Goal: Information Seeking & Learning: Learn about a topic

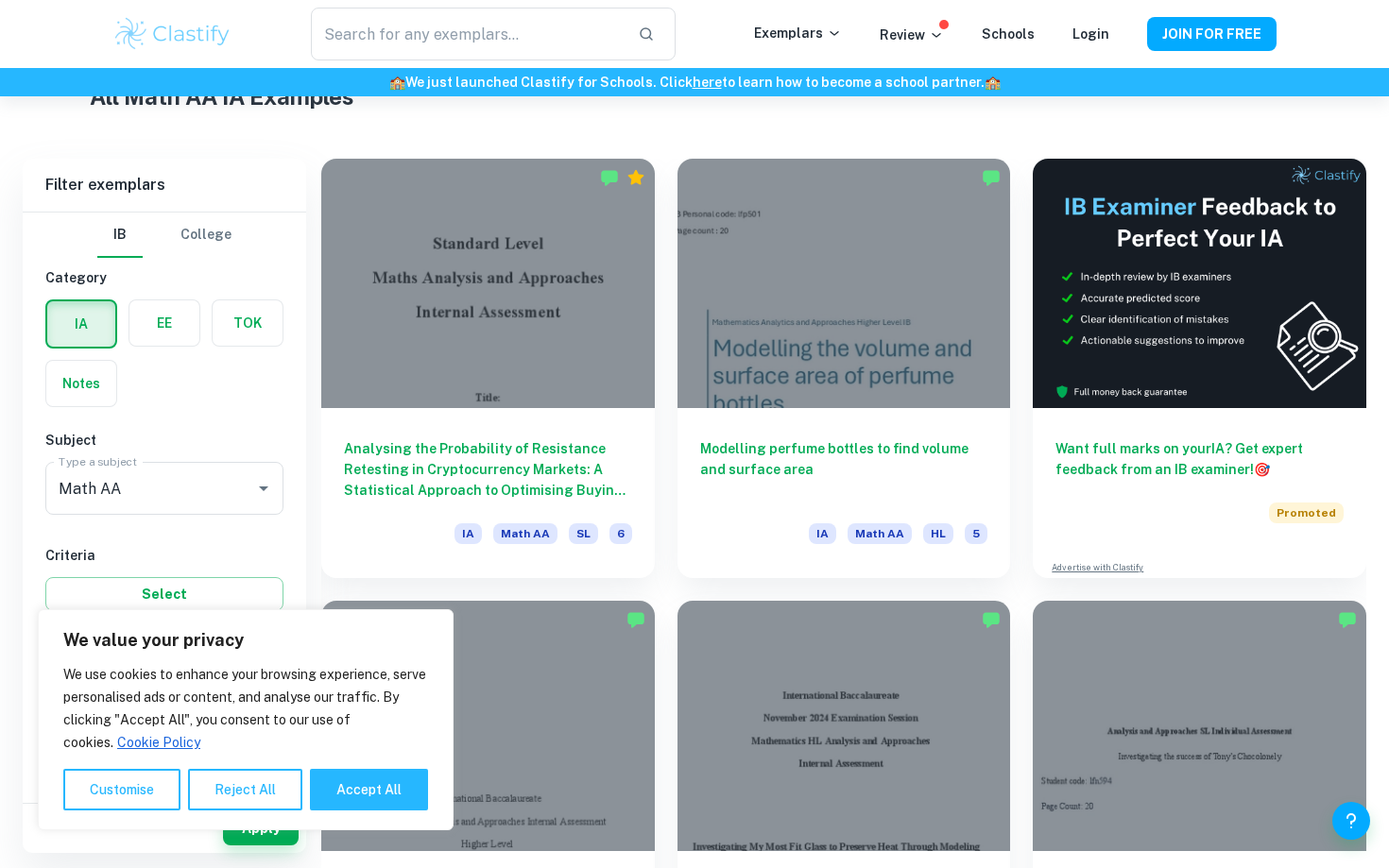
scroll to position [479, 0]
click at [371, 786] on button "Accept All" at bounding box center [369, 789] width 119 height 41
checkbox input "true"
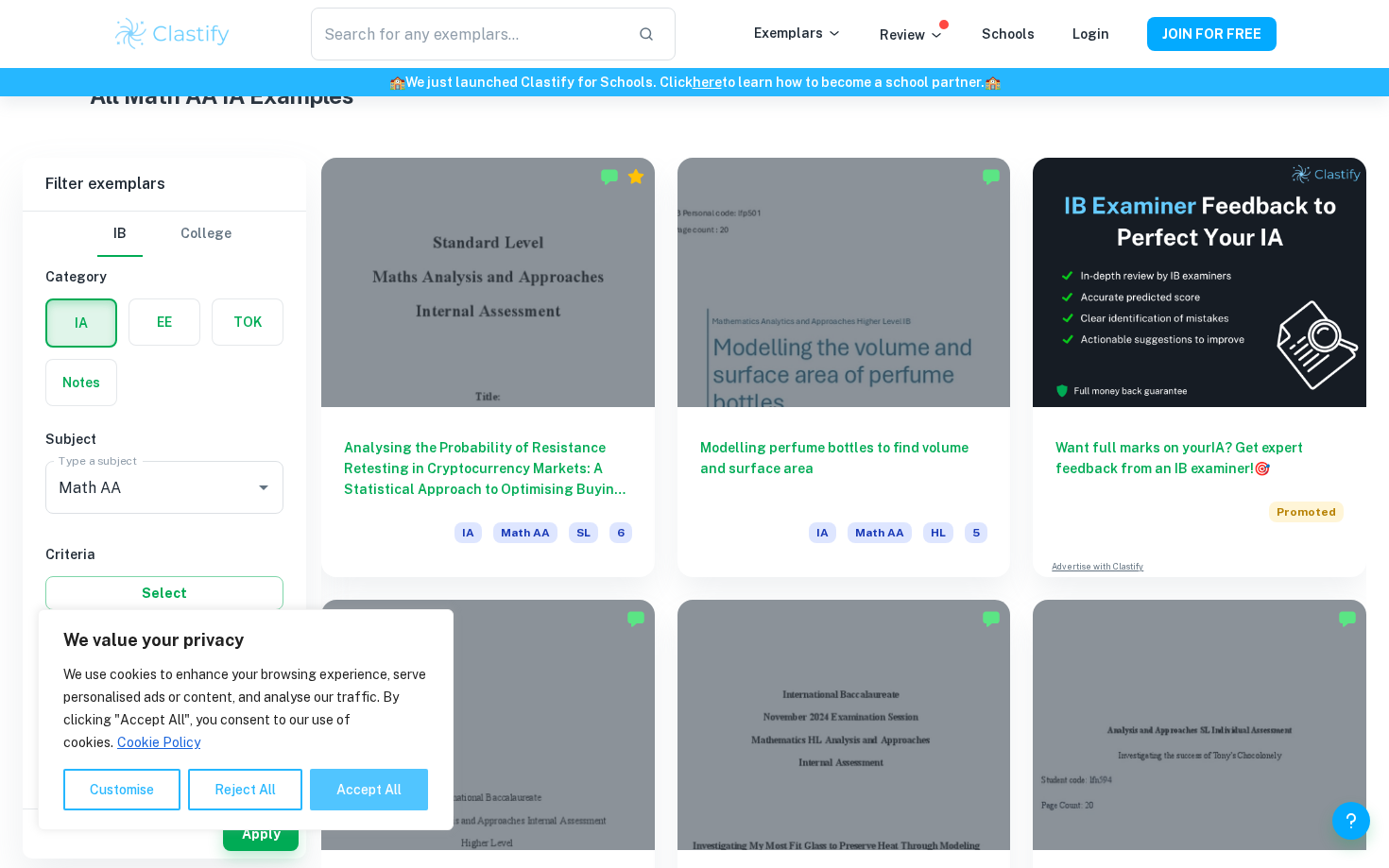
checkbox input "true"
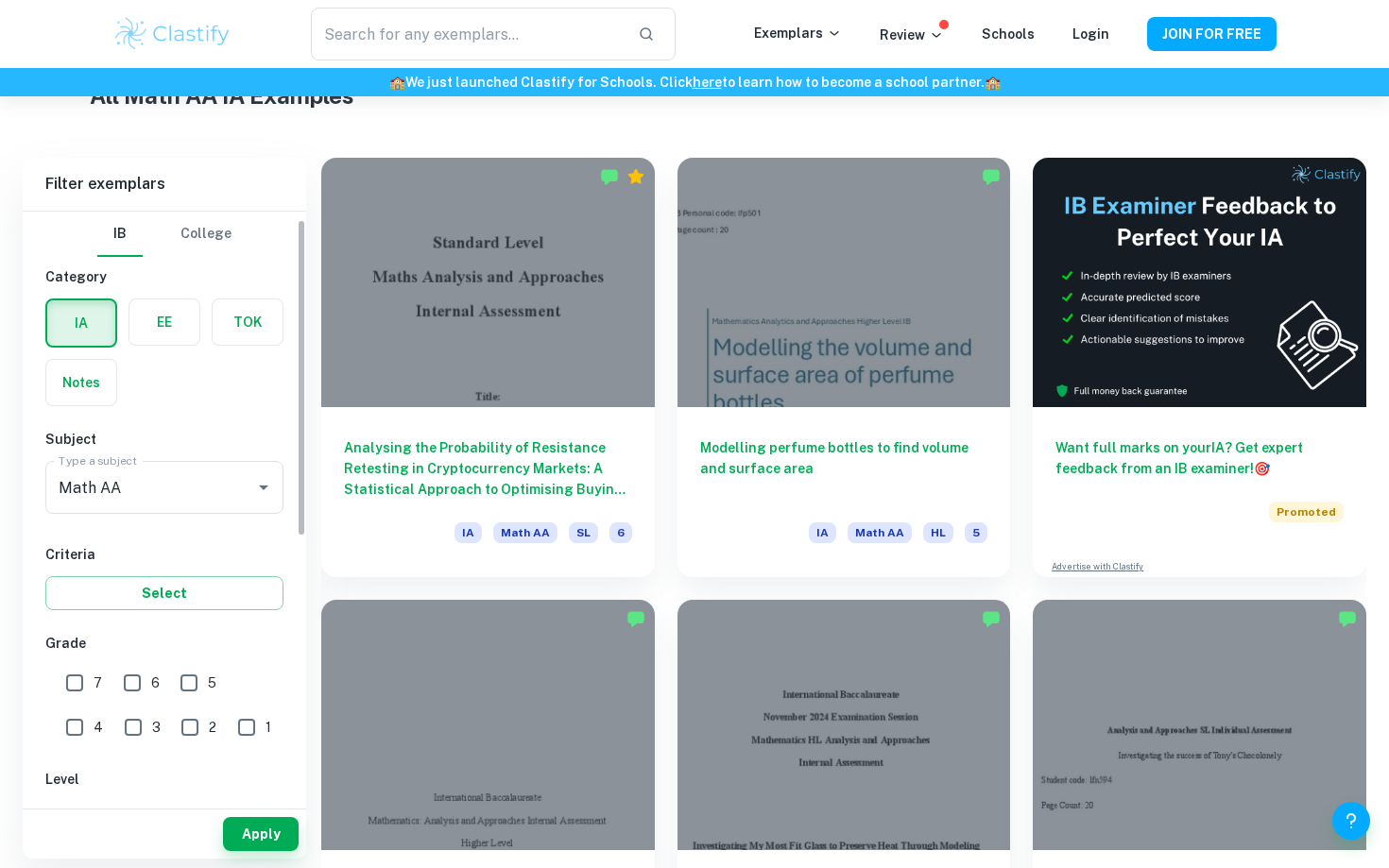
scroll to position [17, 0]
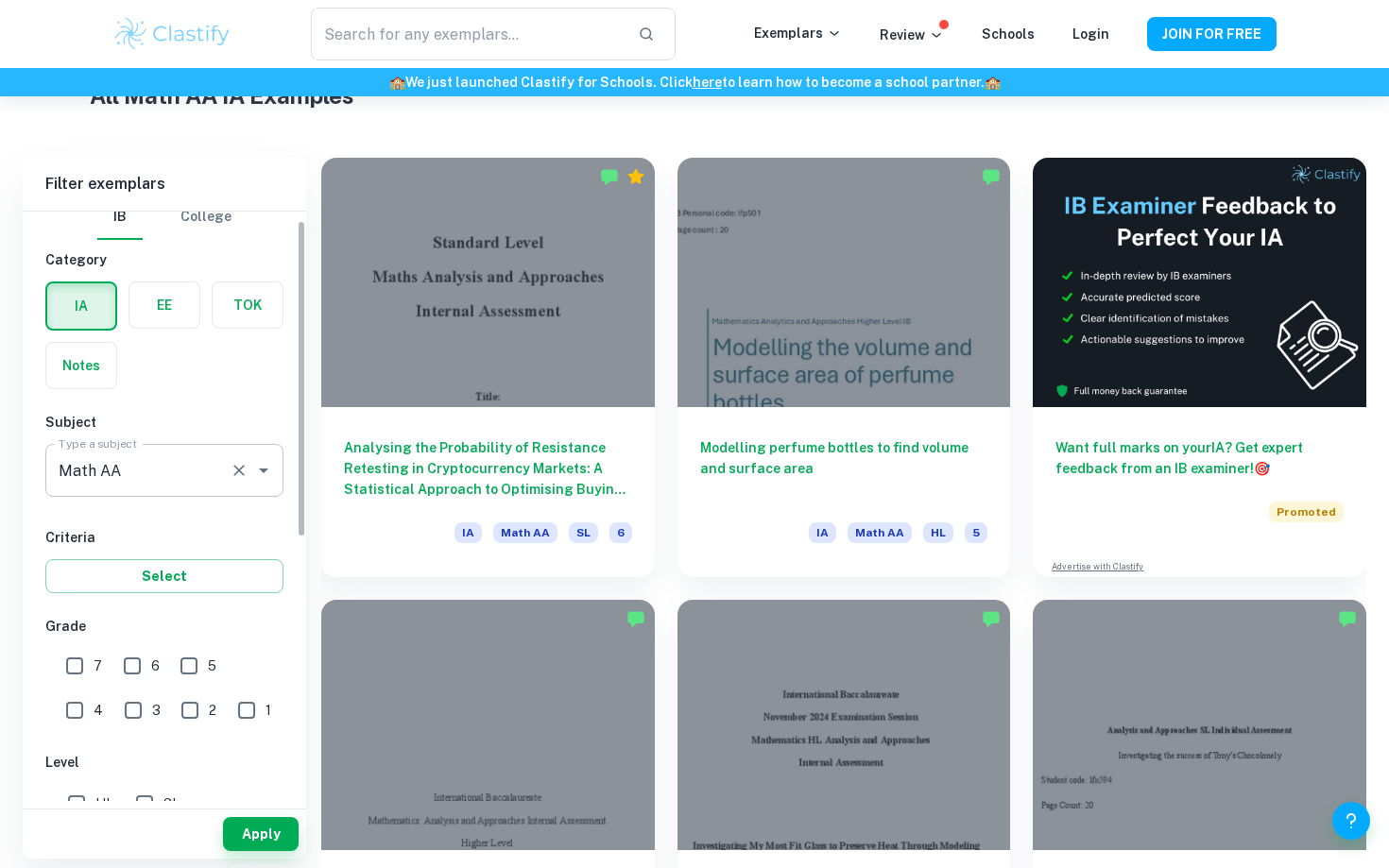
click at [204, 486] on input "Math AA" at bounding box center [138, 470] width 168 height 36
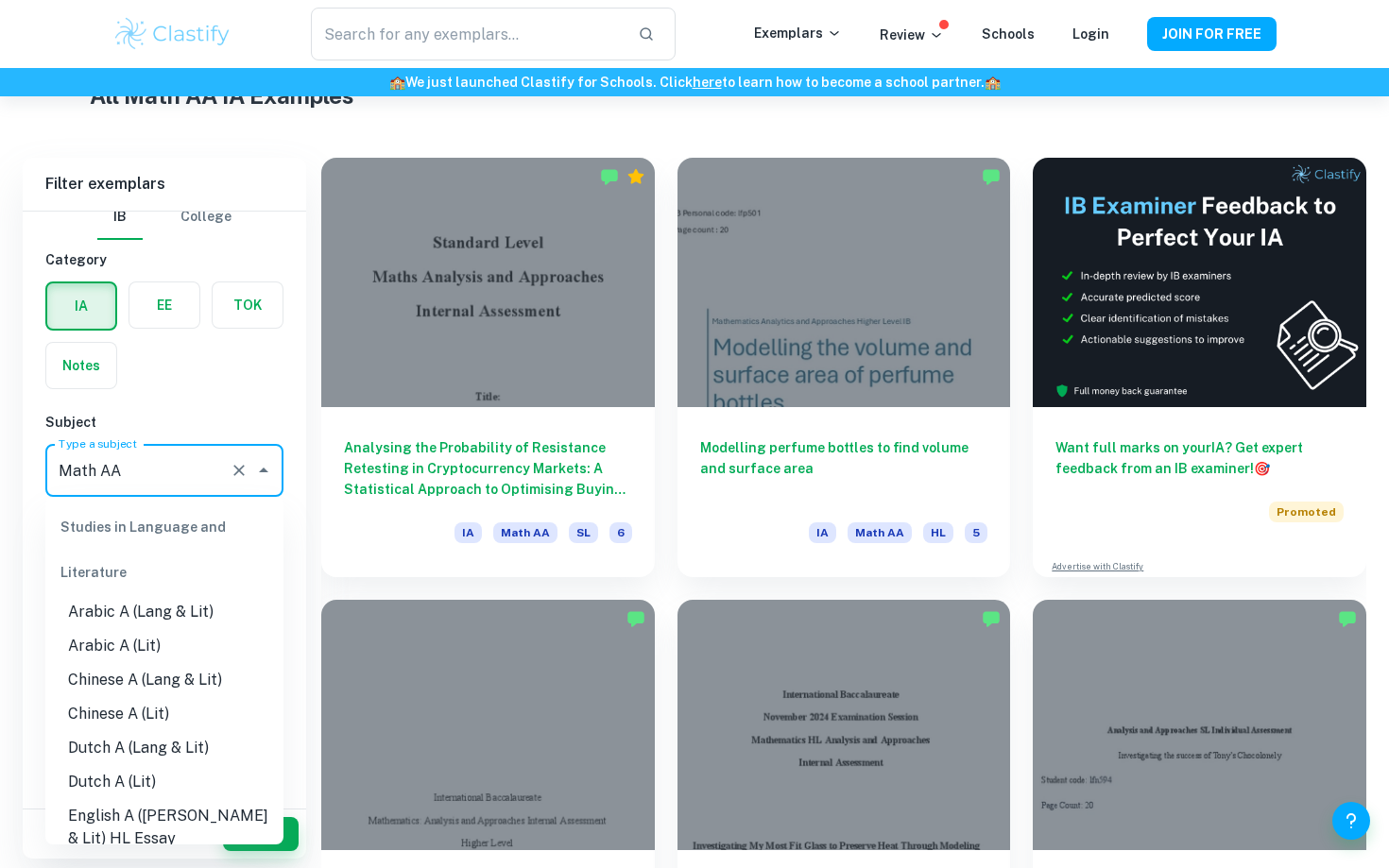
scroll to position [2312, 0]
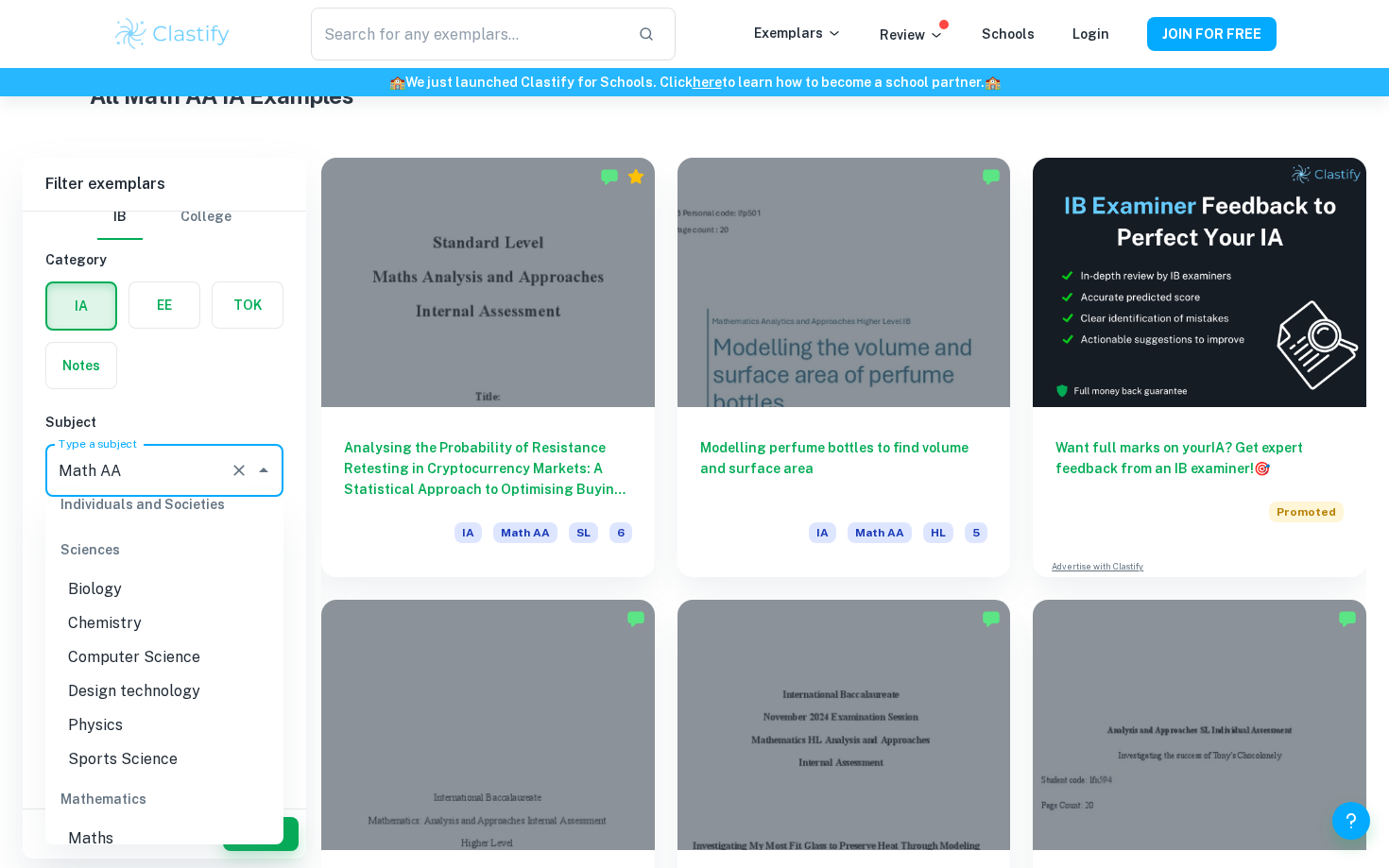
click at [204, 486] on input "Math AA" at bounding box center [138, 470] width 168 height 36
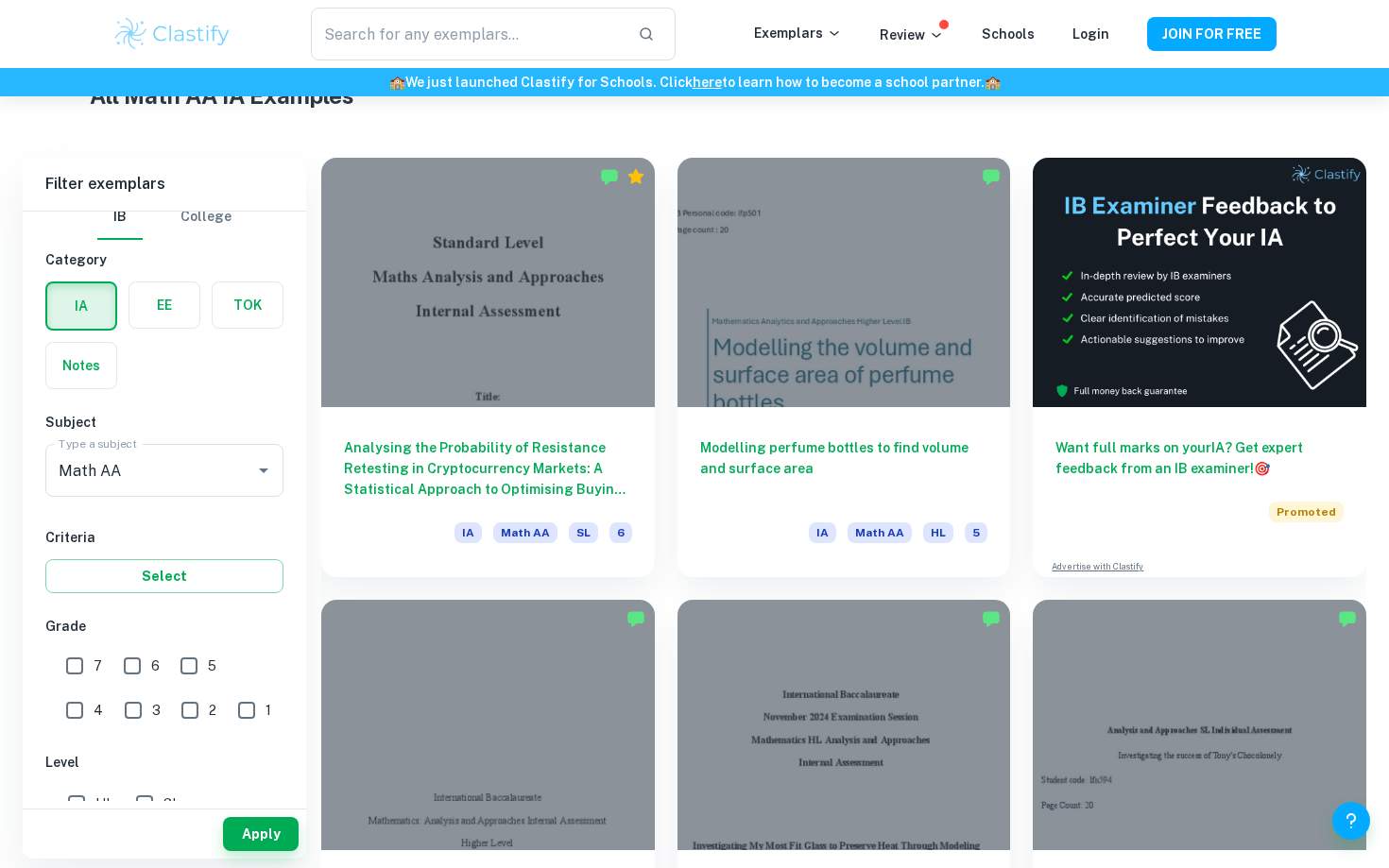
click at [199, 432] on div "Subject Type a subject Math AA Type a subject" at bounding box center [164, 458] width 238 height 93
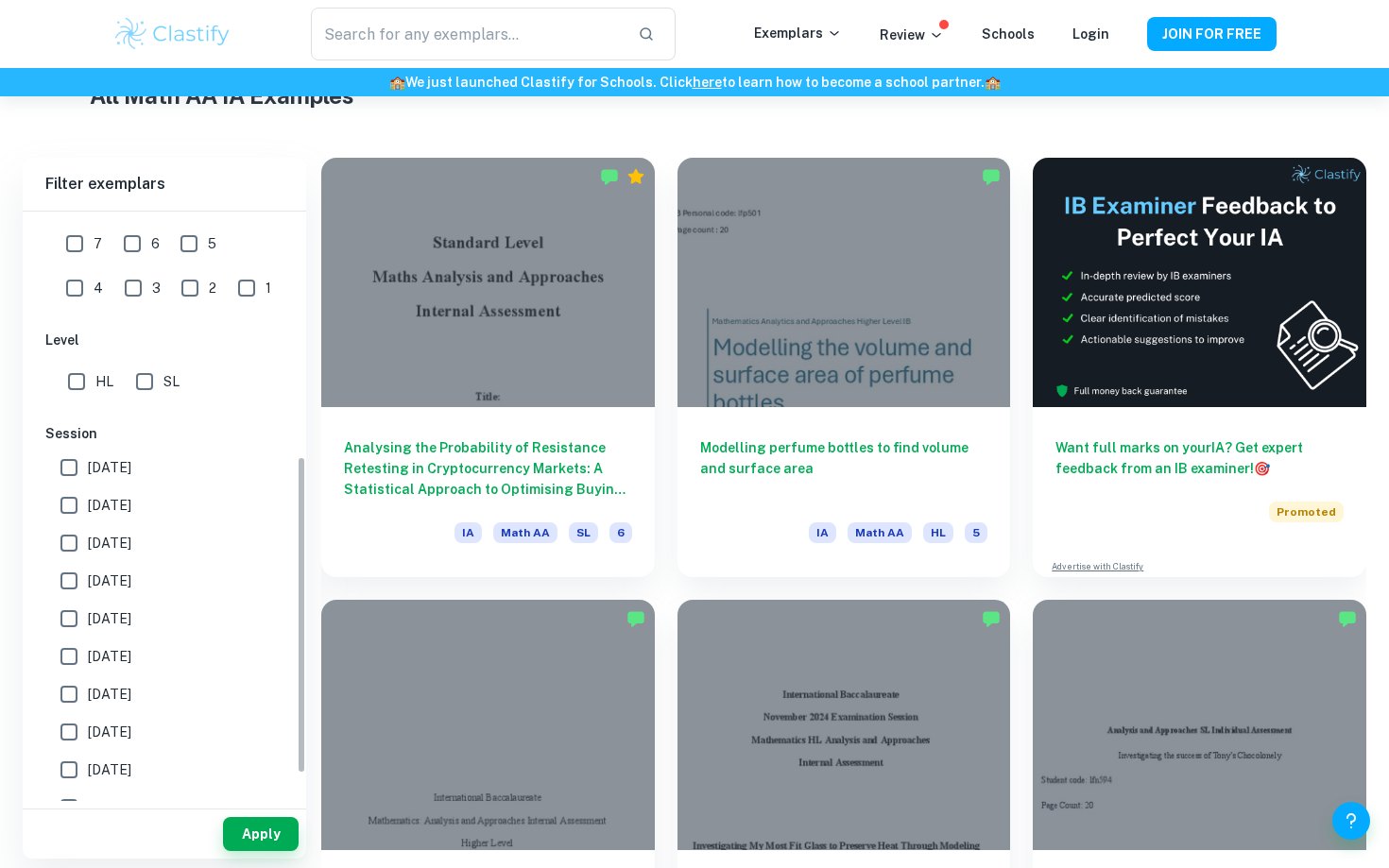
scroll to position [452, 0]
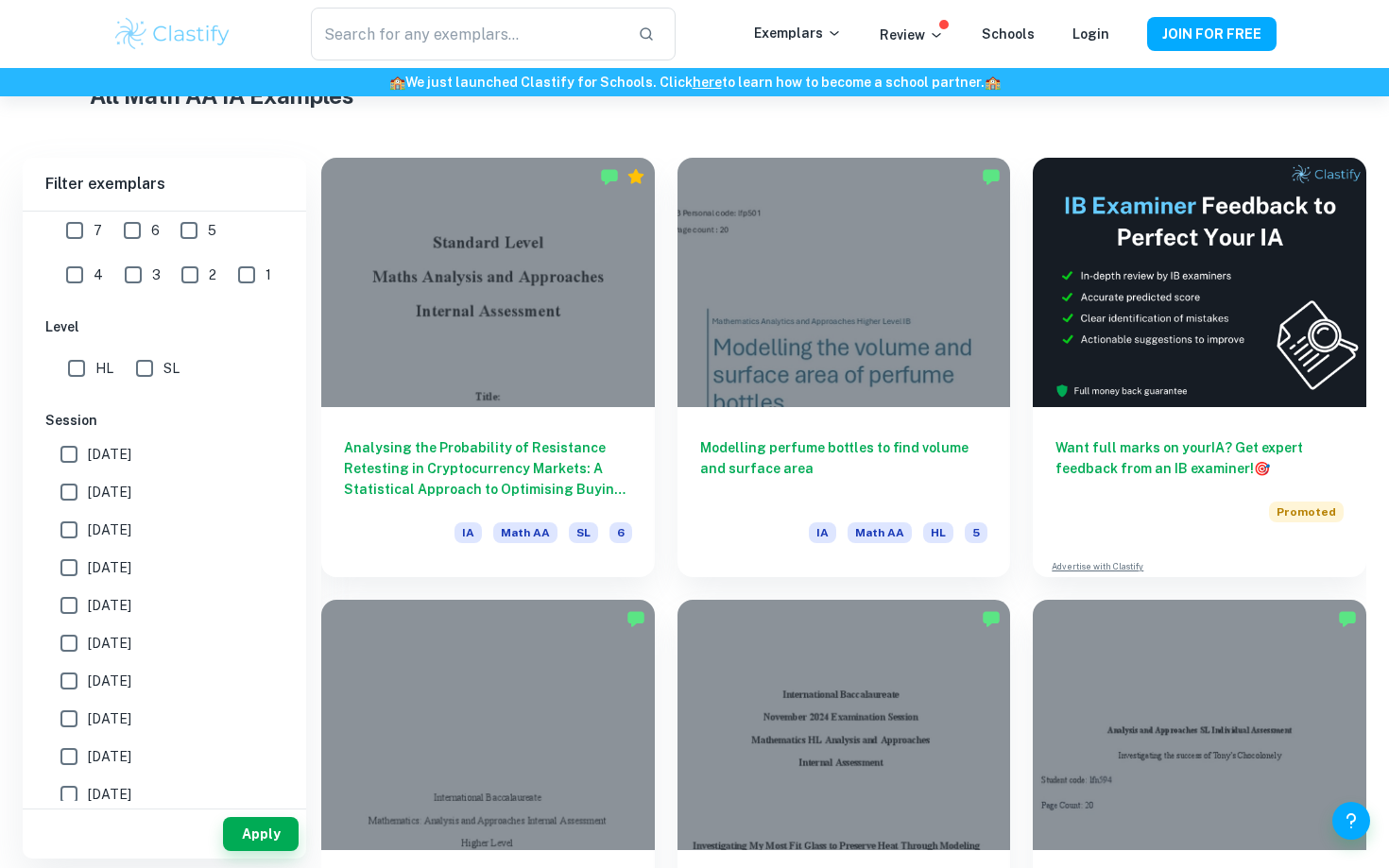
click at [75, 372] on input "HL" at bounding box center [76, 368] width 38 height 38
checkbox input "true"
click at [263, 829] on button "Apply" at bounding box center [261, 833] width 75 height 34
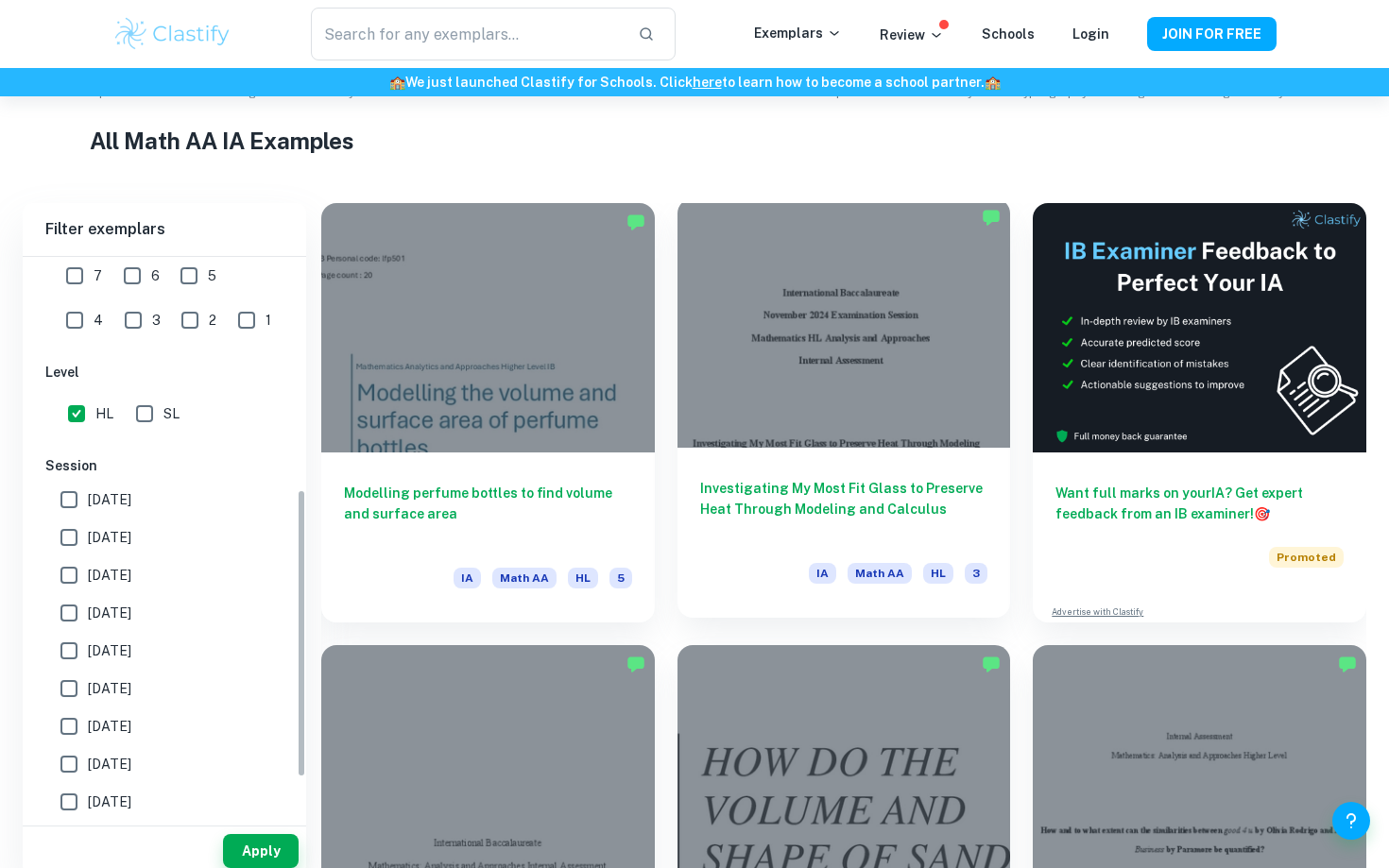
scroll to position [431, 0]
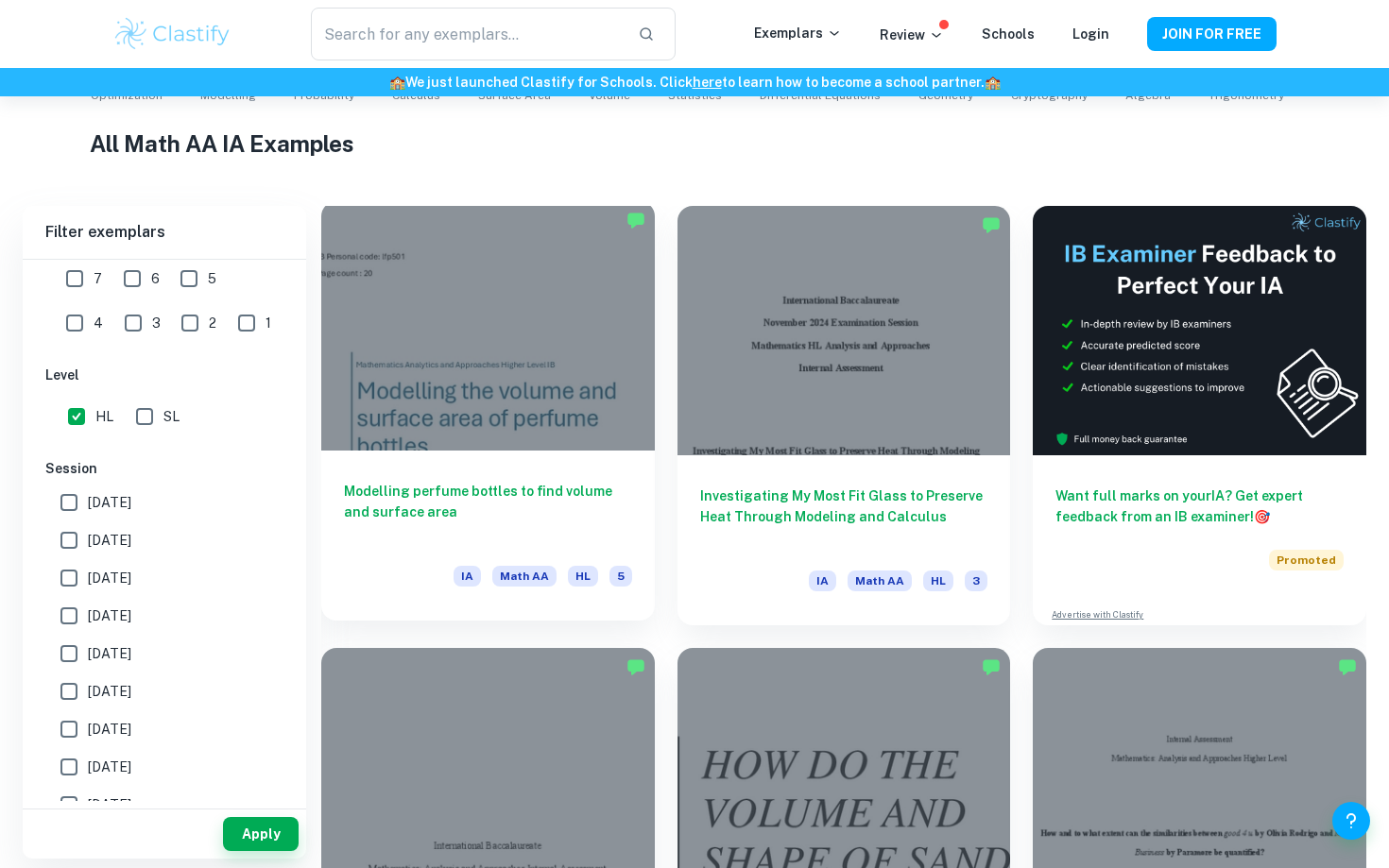
click at [532, 326] on div at bounding box center [488, 326] width 334 height 249
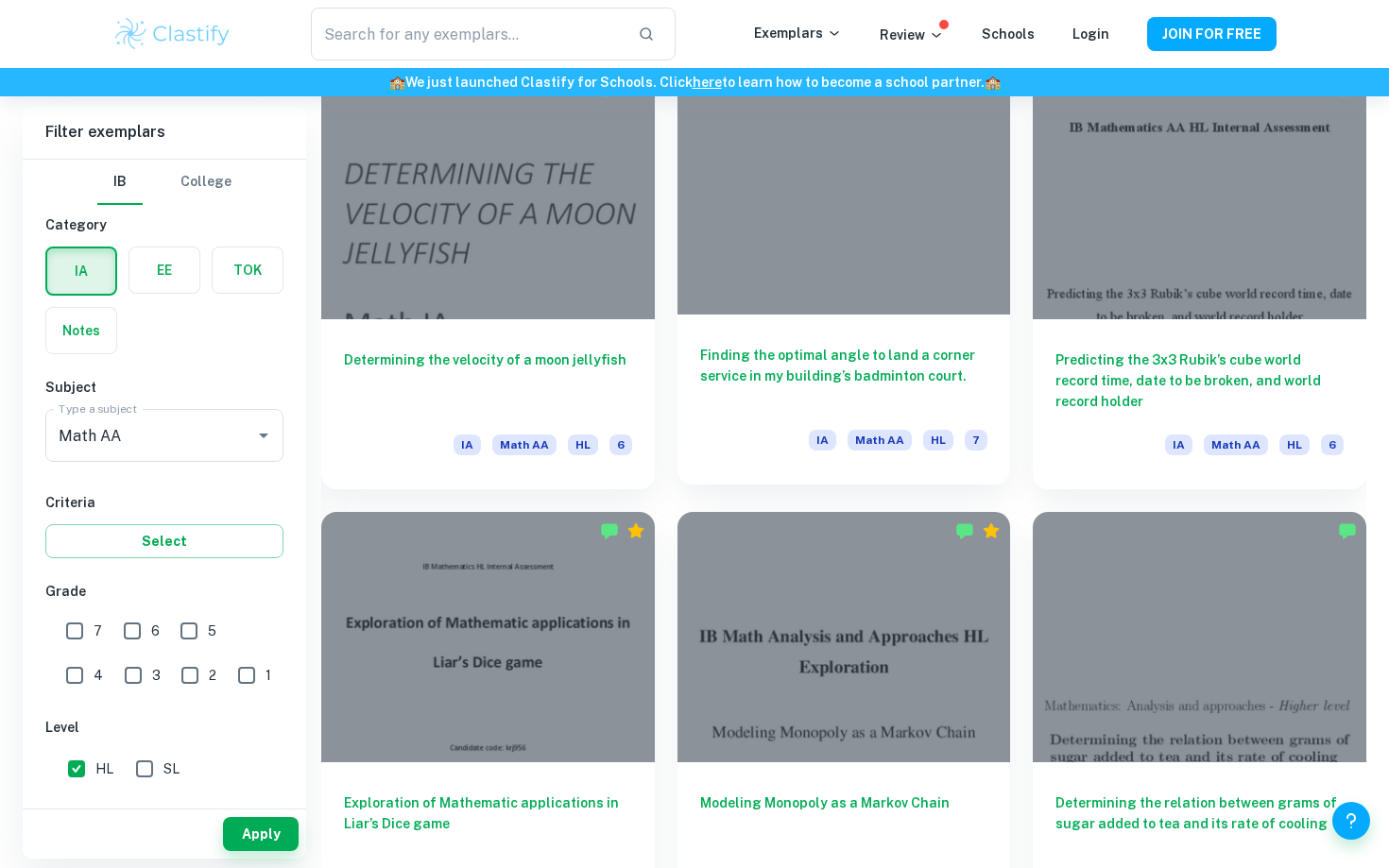
scroll to position [4089, 0]
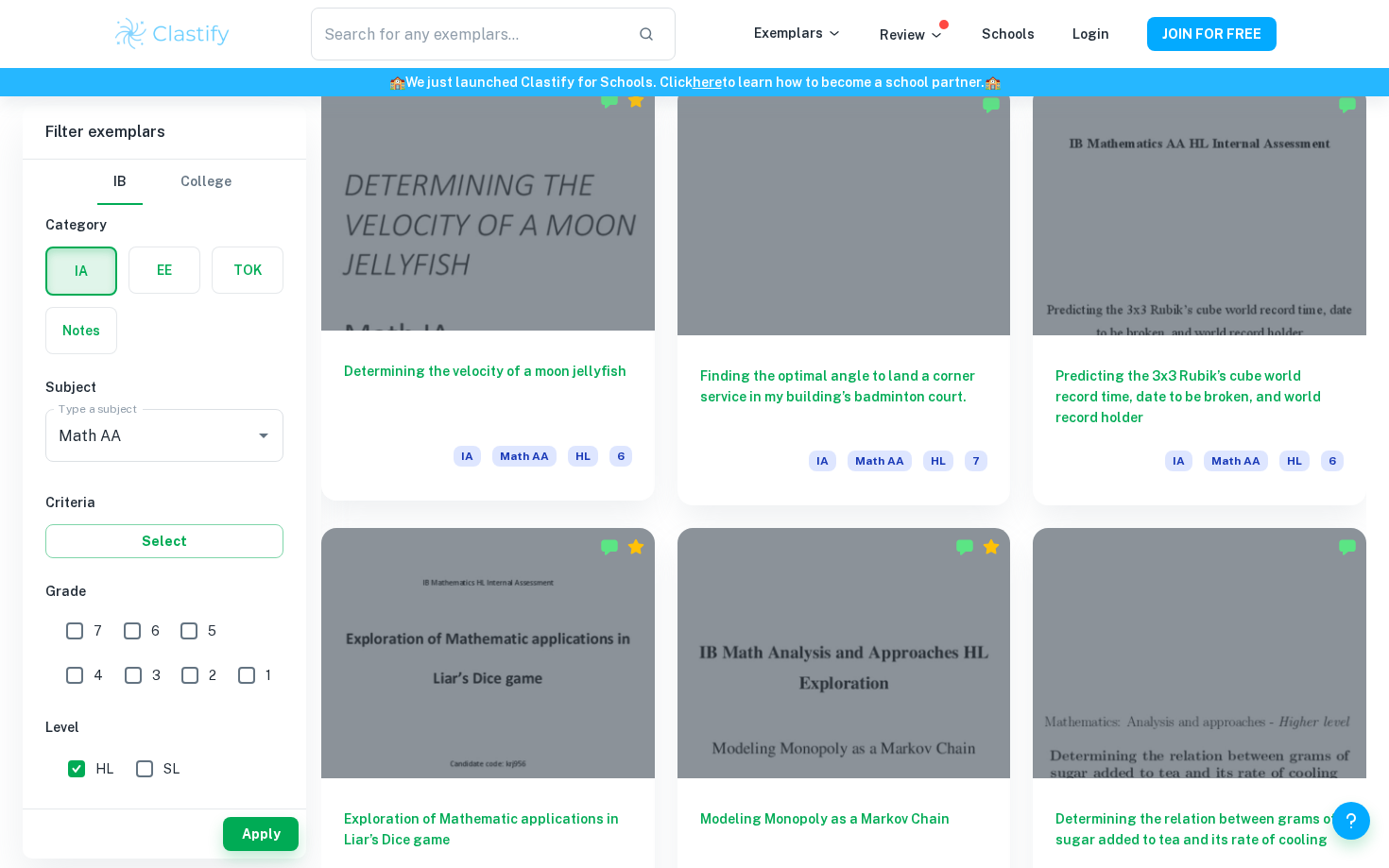
click at [562, 273] on div at bounding box center [488, 205] width 334 height 249
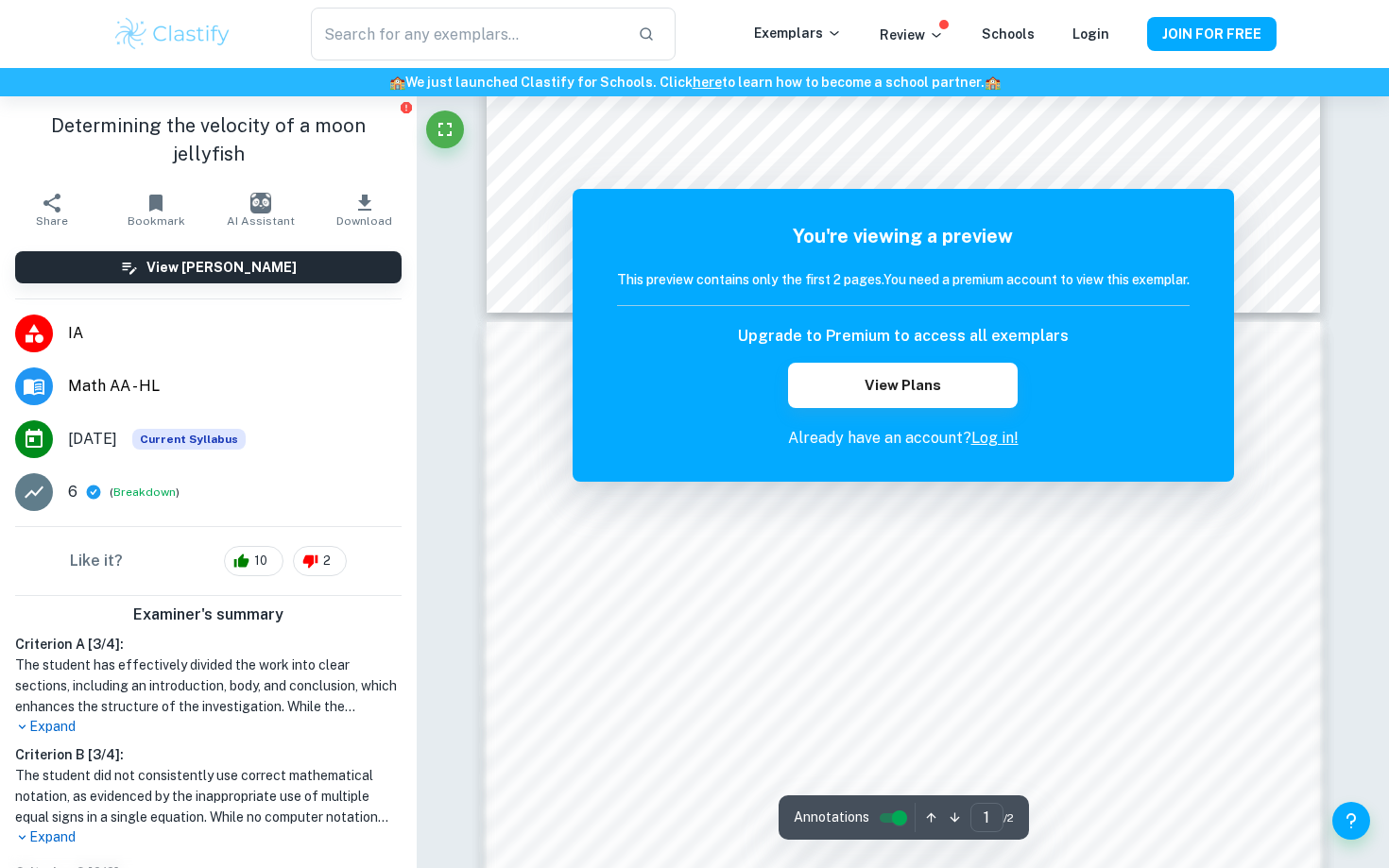
scroll to position [875, 0]
click at [909, 387] on button "View Plans" at bounding box center [901, 385] width 228 height 45
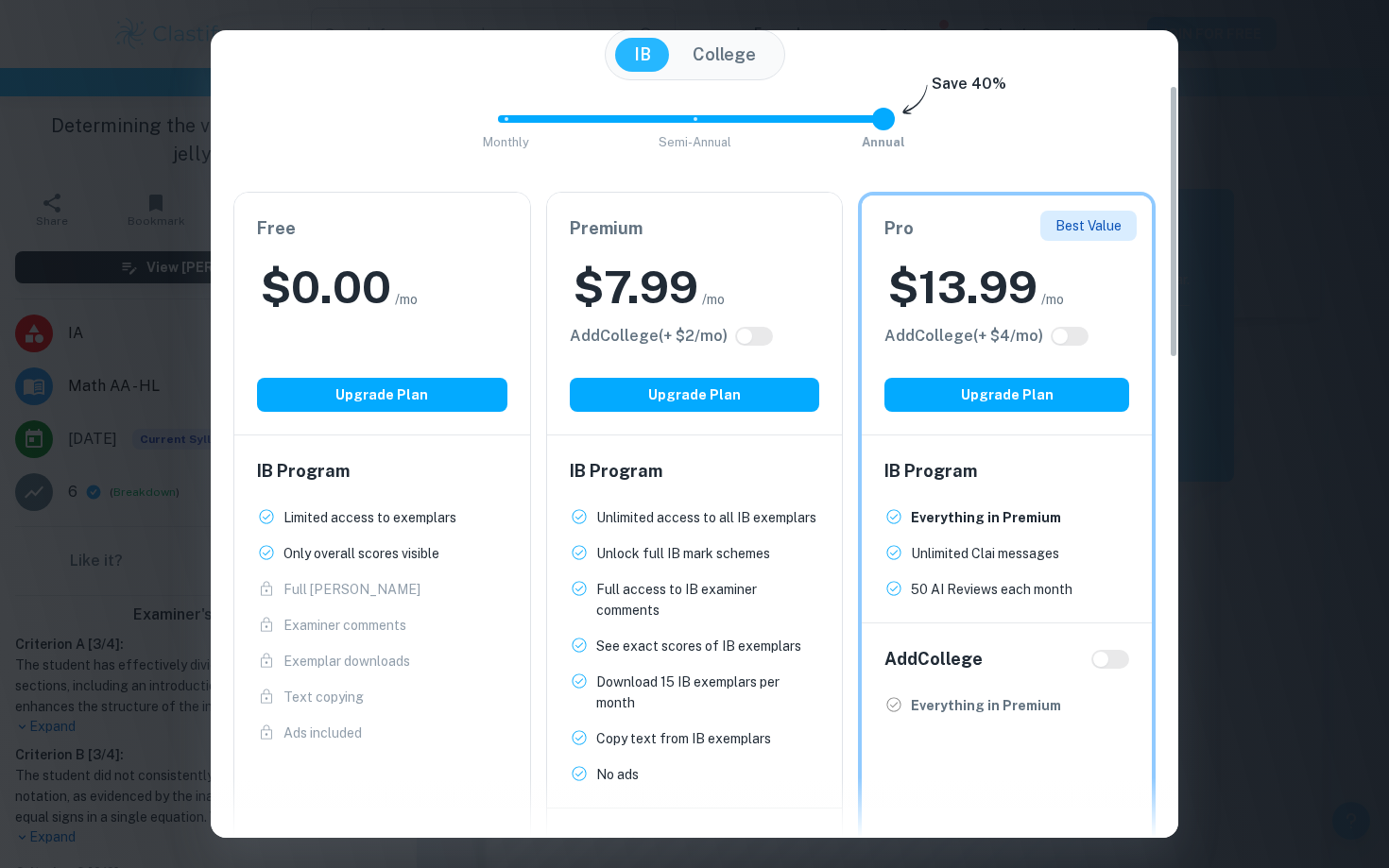
scroll to position [162, 0]
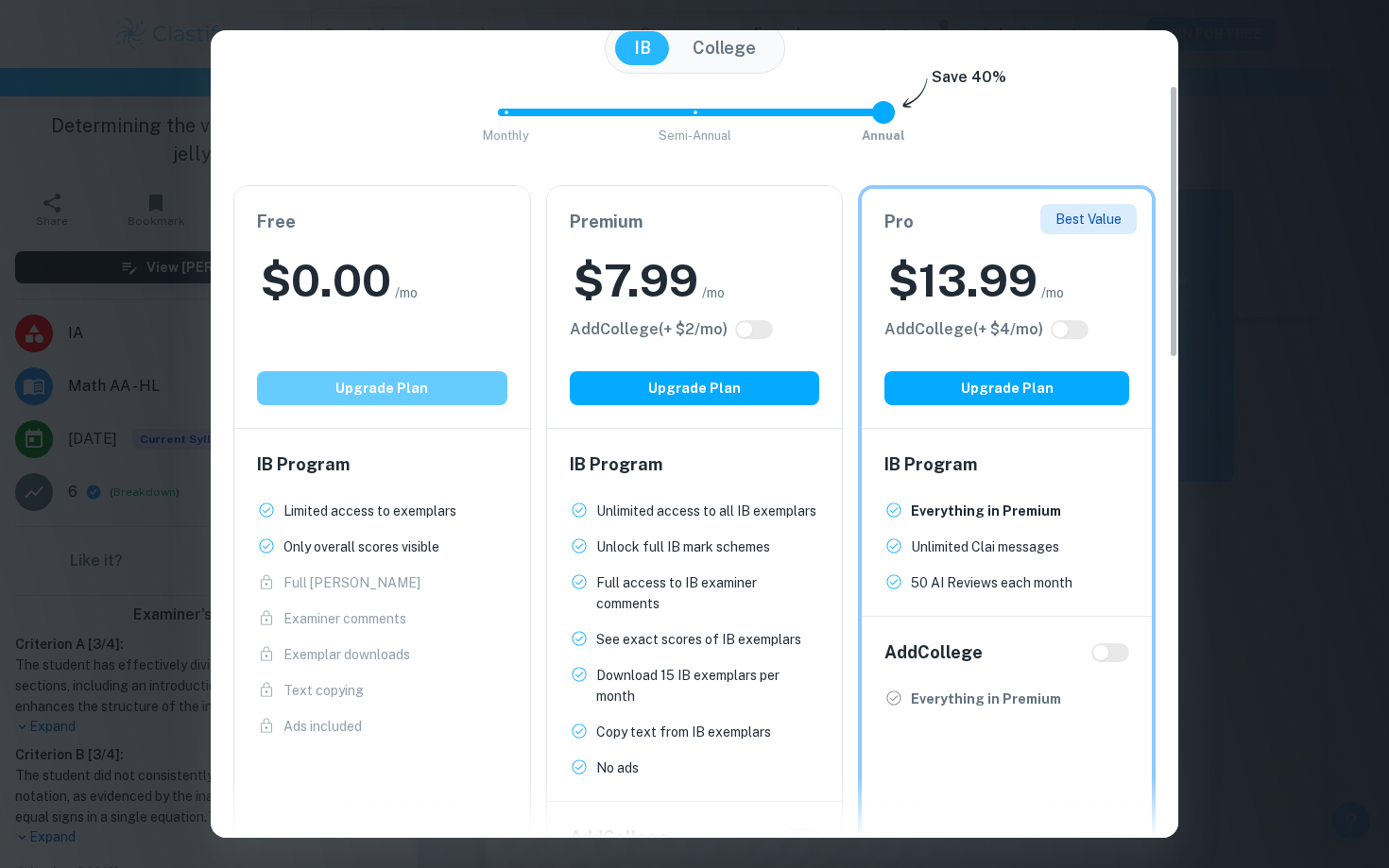
click at [373, 396] on button "Upgrade Plan" at bounding box center [381, 388] width 250 height 34
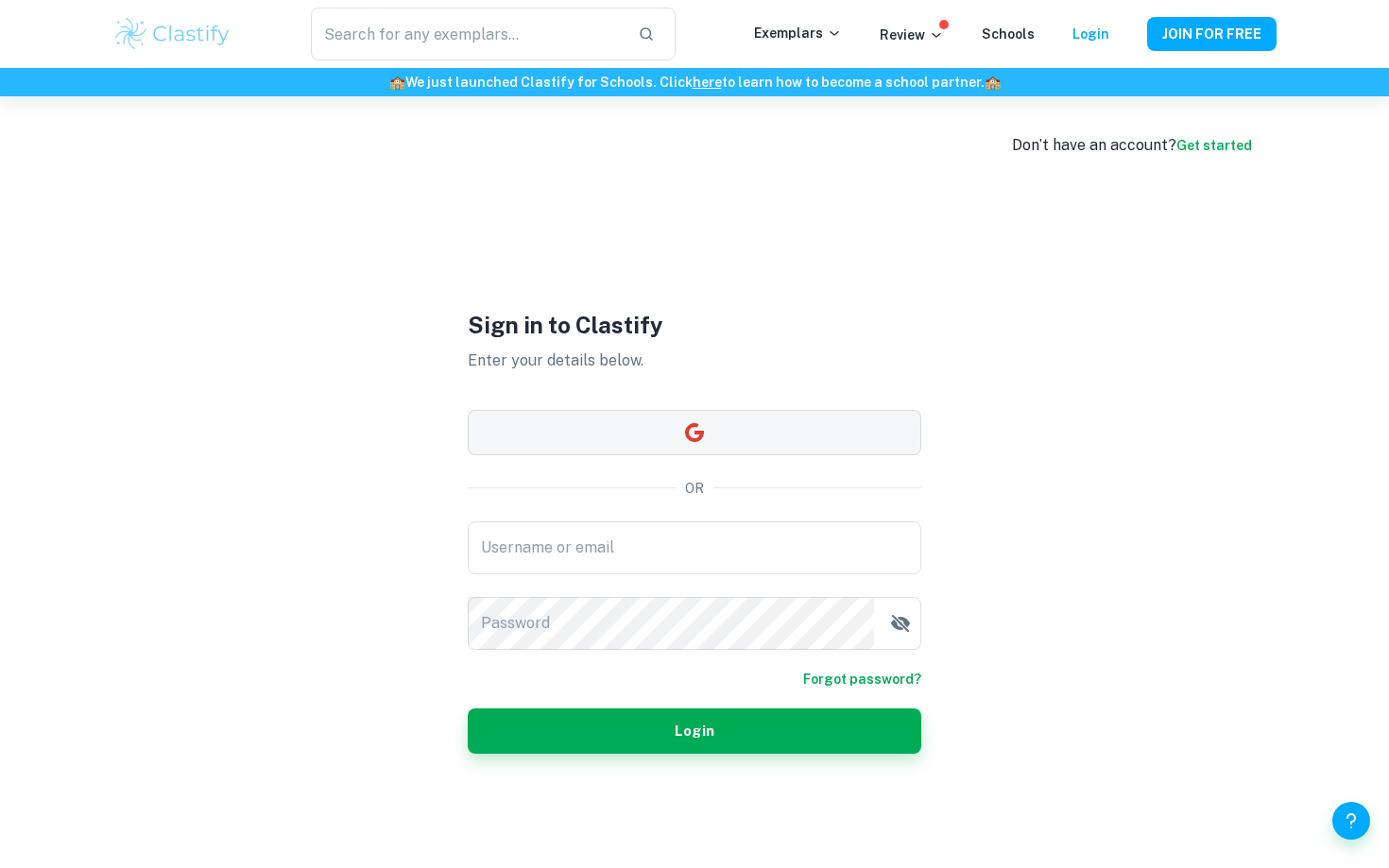
click at [550, 447] on button "button" at bounding box center [694, 433] width 453 height 45
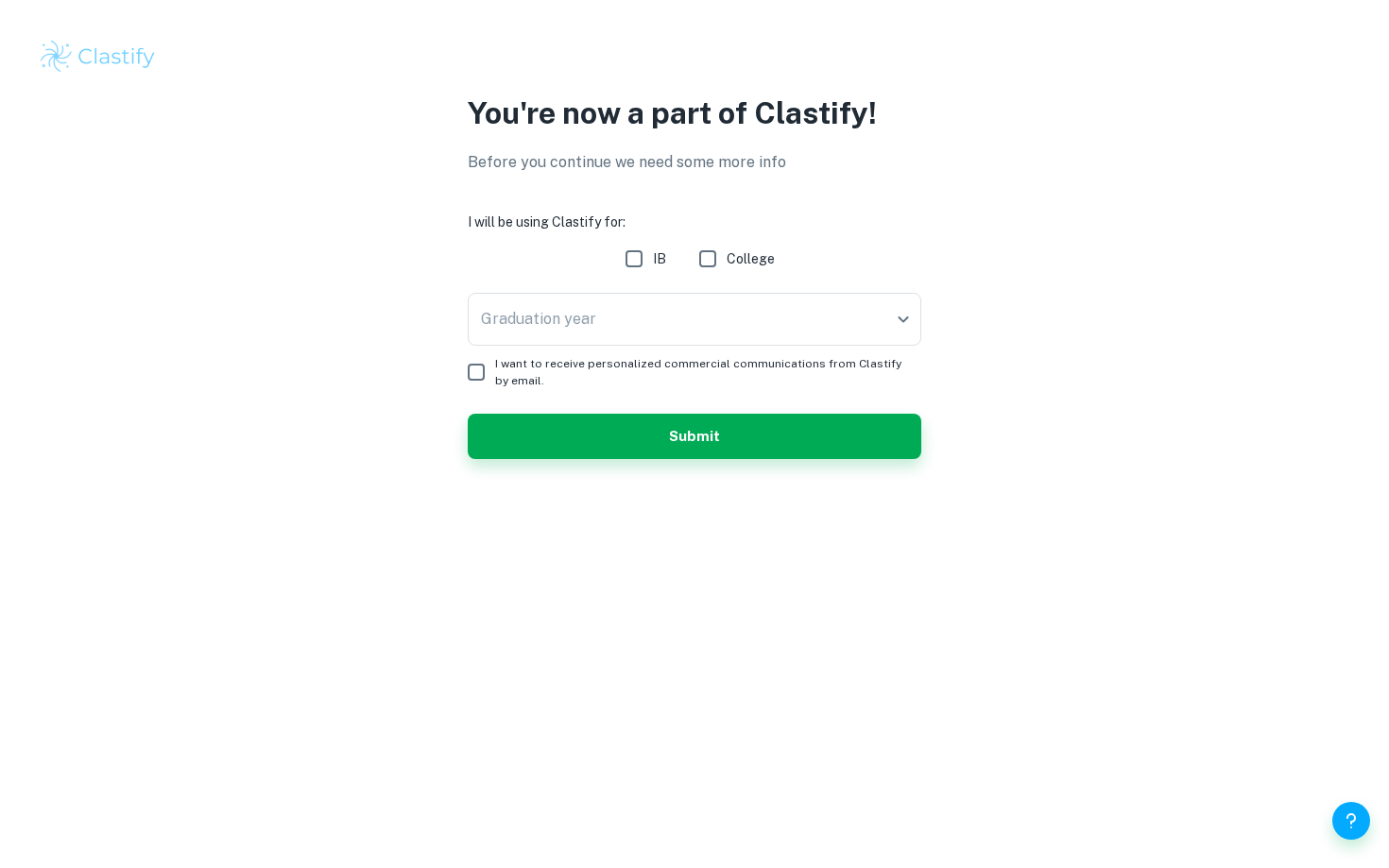
click at [622, 259] on input "IB" at bounding box center [633, 259] width 38 height 38
checkbox input "true"
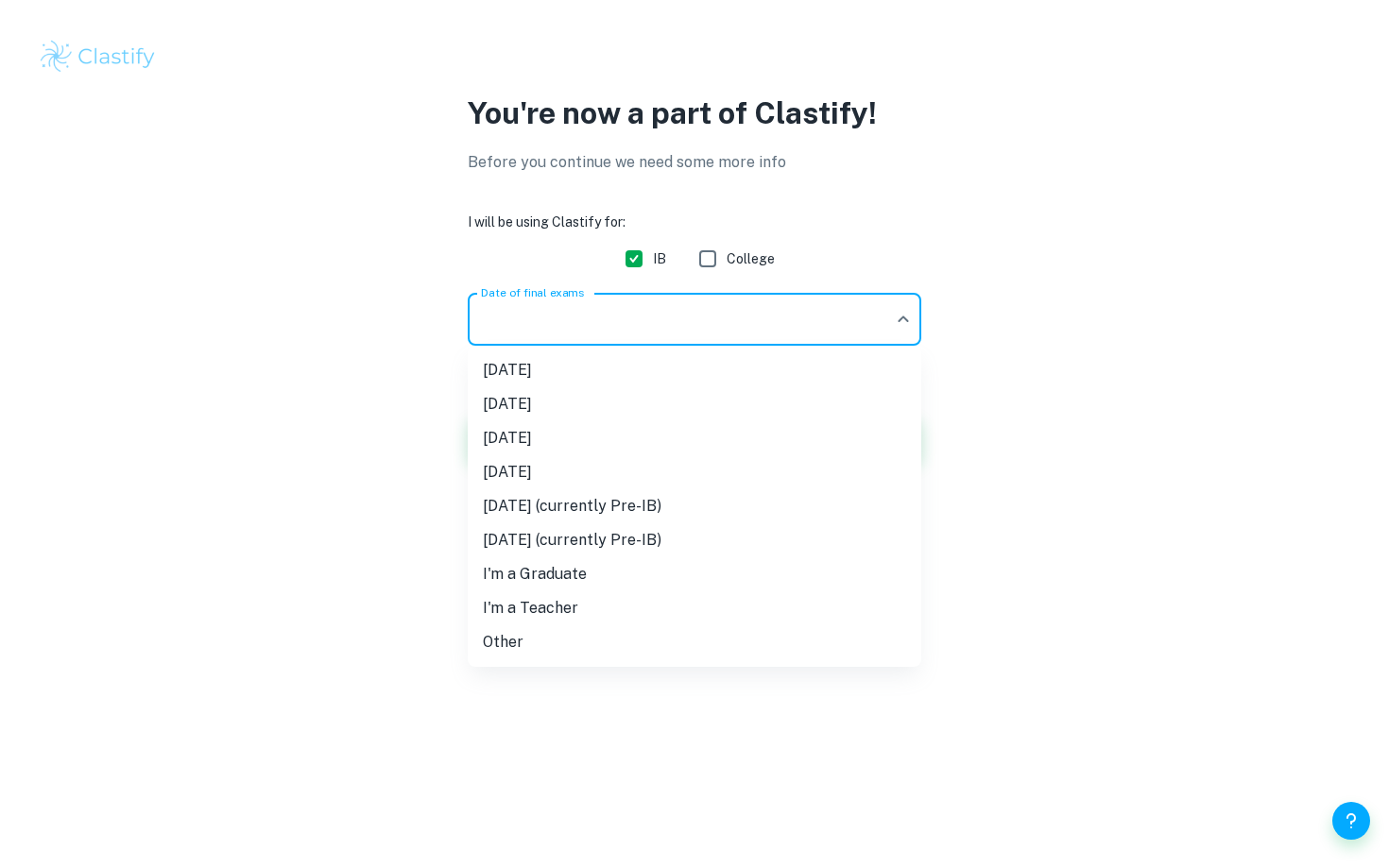
click at [623, 314] on body "We value your privacy We use cookies to enhance your browsing experience, serve…" at bounding box center [694, 434] width 1389 height 868
click at [584, 477] on li "[DATE]" at bounding box center [694, 472] width 453 height 34
type input "N26"
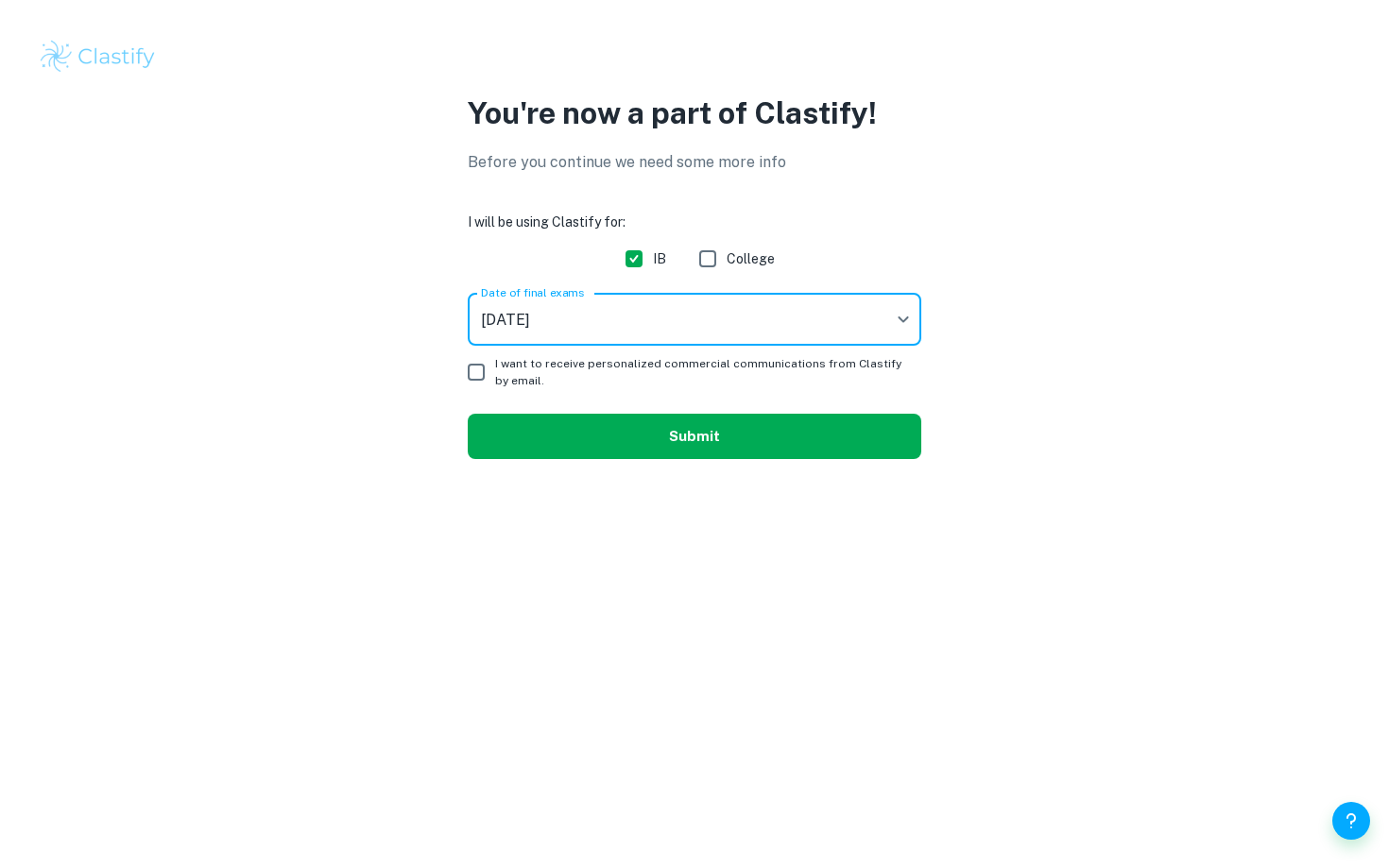
click at [636, 438] on button "Submit" at bounding box center [694, 436] width 453 height 45
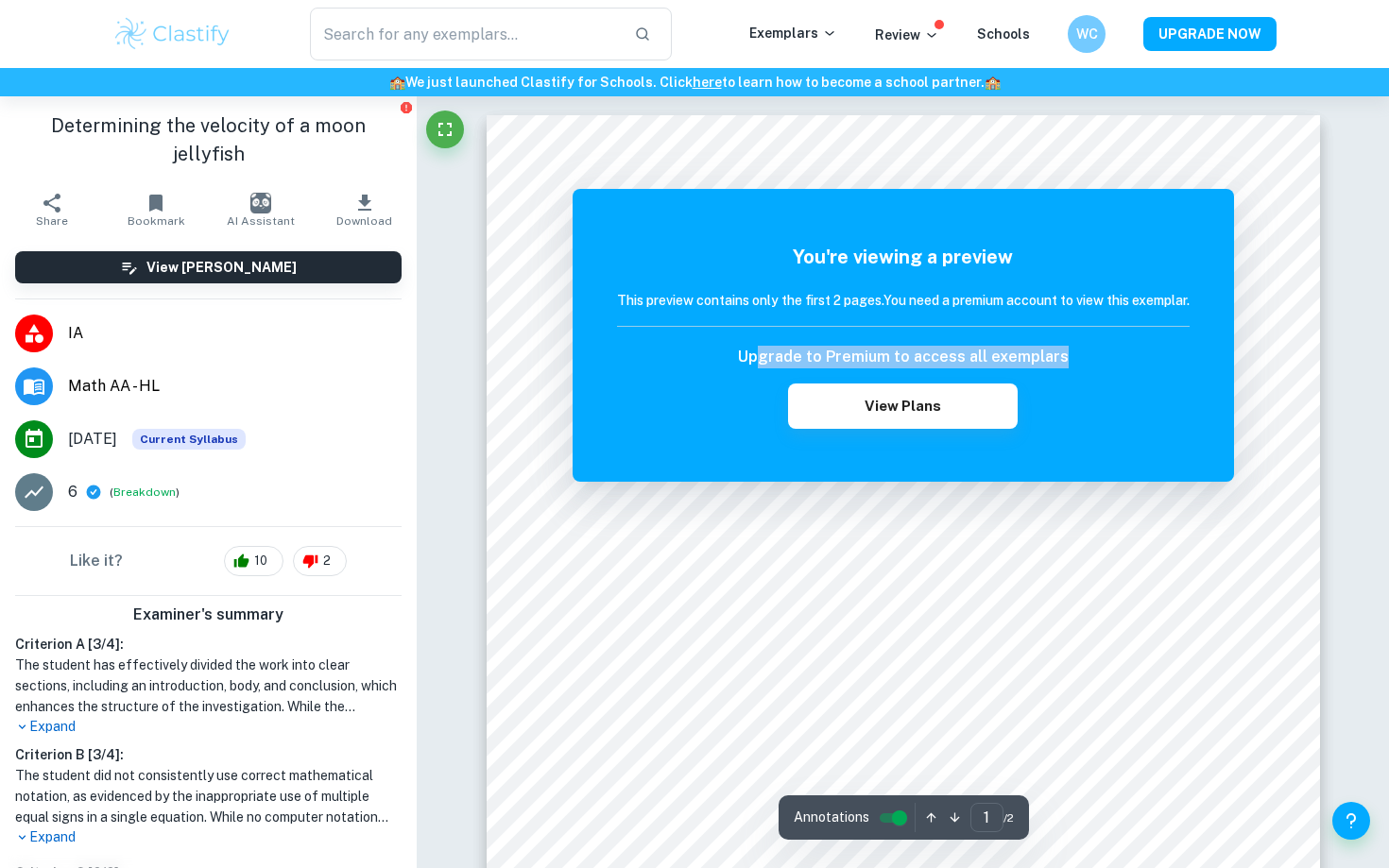
drag, startPoint x: 767, startPoint y: 355, endPoint x: 1044, endPoint y: 371, distance: 277.5
click at [1045, 372] on div "Upgrade to Premium to access all exemplars View Plans" at bounding box center [902, 387] width 572 height 83
click at [940, 470] on div "You're viewing a preview This preview contains only the first 2 pages. You need…" at bounding box center [902, 335] width 661 height 292
